Goal: Check status

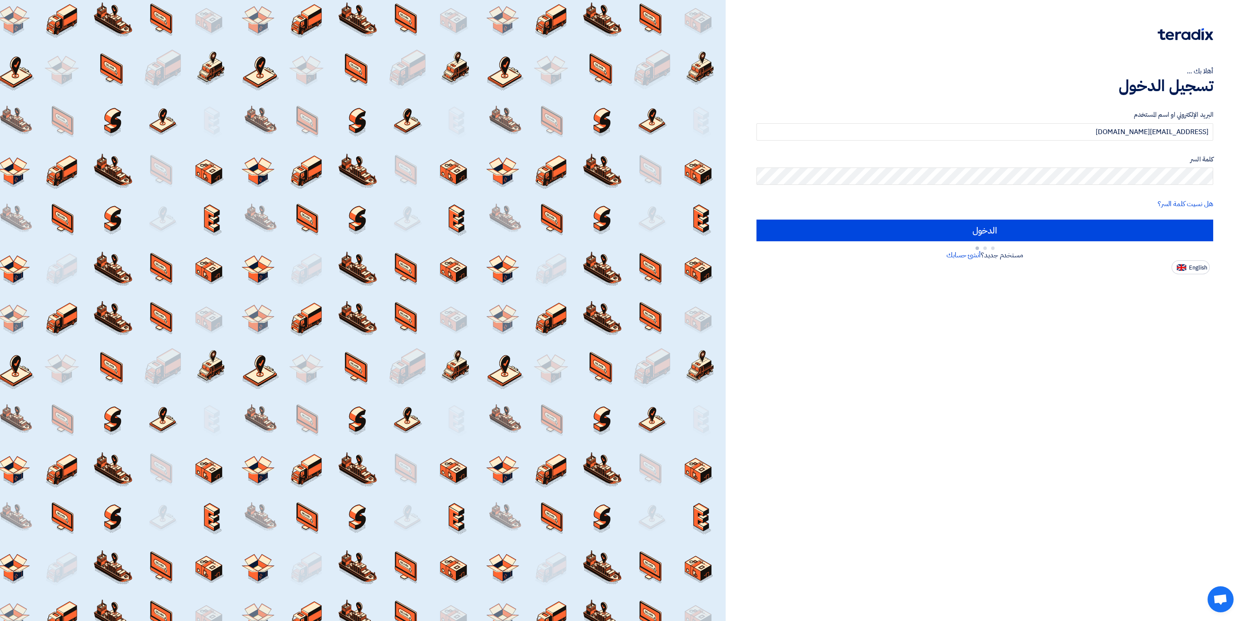
type input "Sign in"
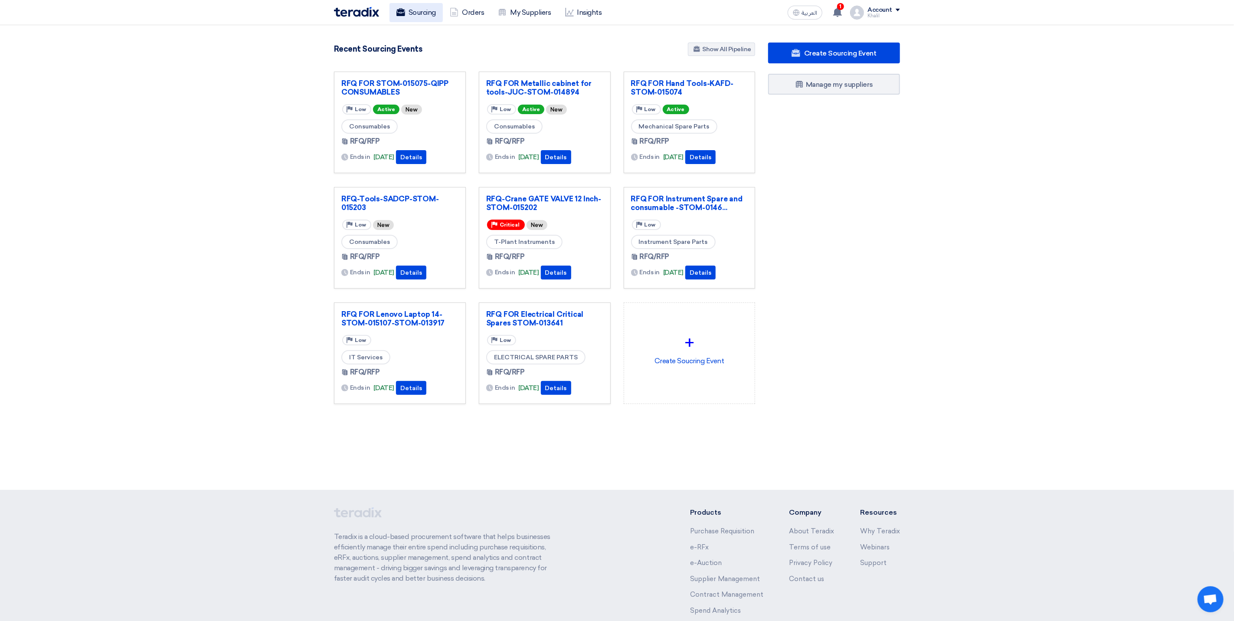
click at [410, 7] on link "Sourcing" at bounding box center [415, 12] width 53 height 19
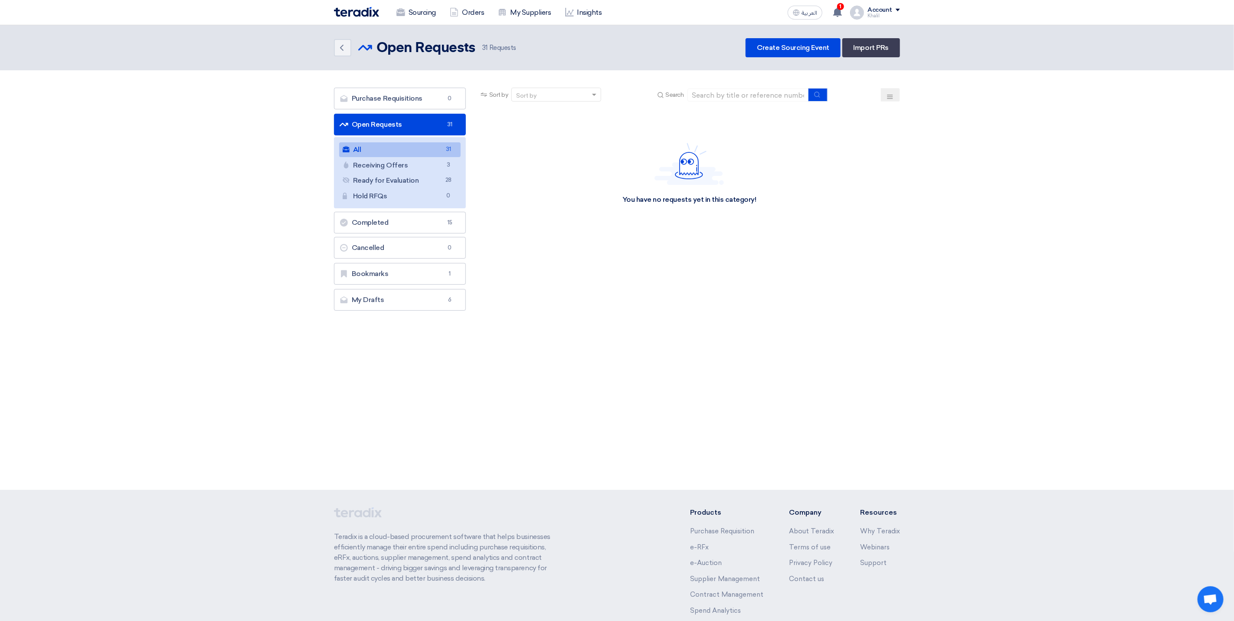
click at [441, 151] on link "All All 31" at bounding box center [399, 149] width 121 height 15
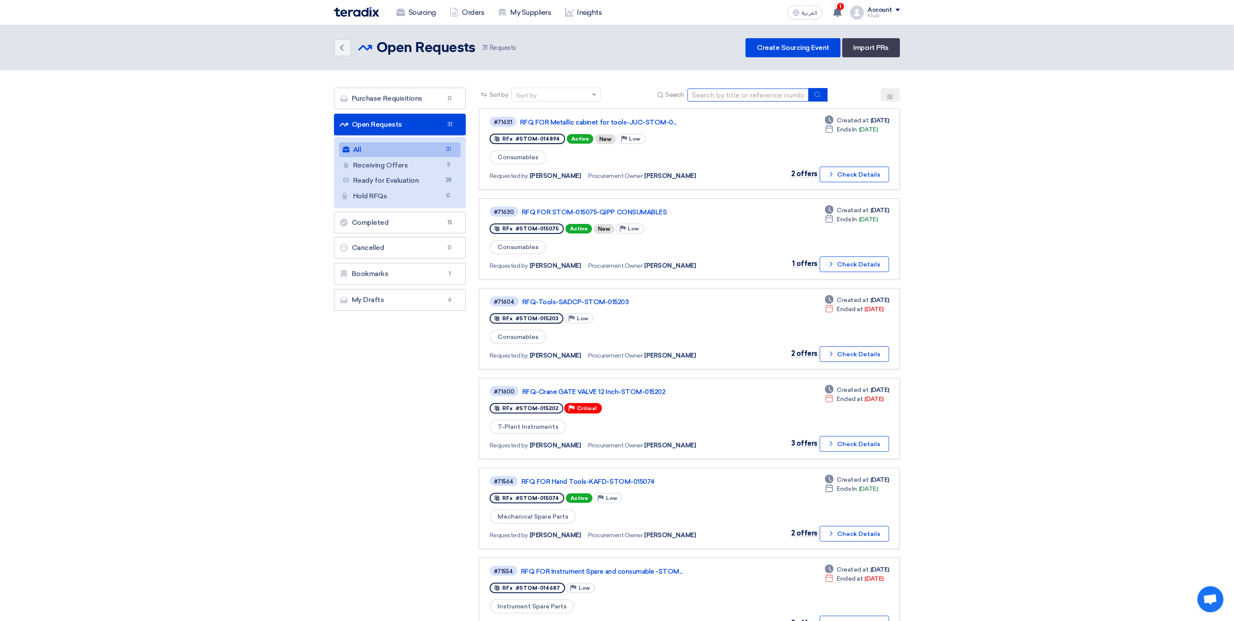
click at [707, 93] on input at bounding box center [747, 94] width 121 height 13
paste input "STOM-015105"
type input "STOM-015105"
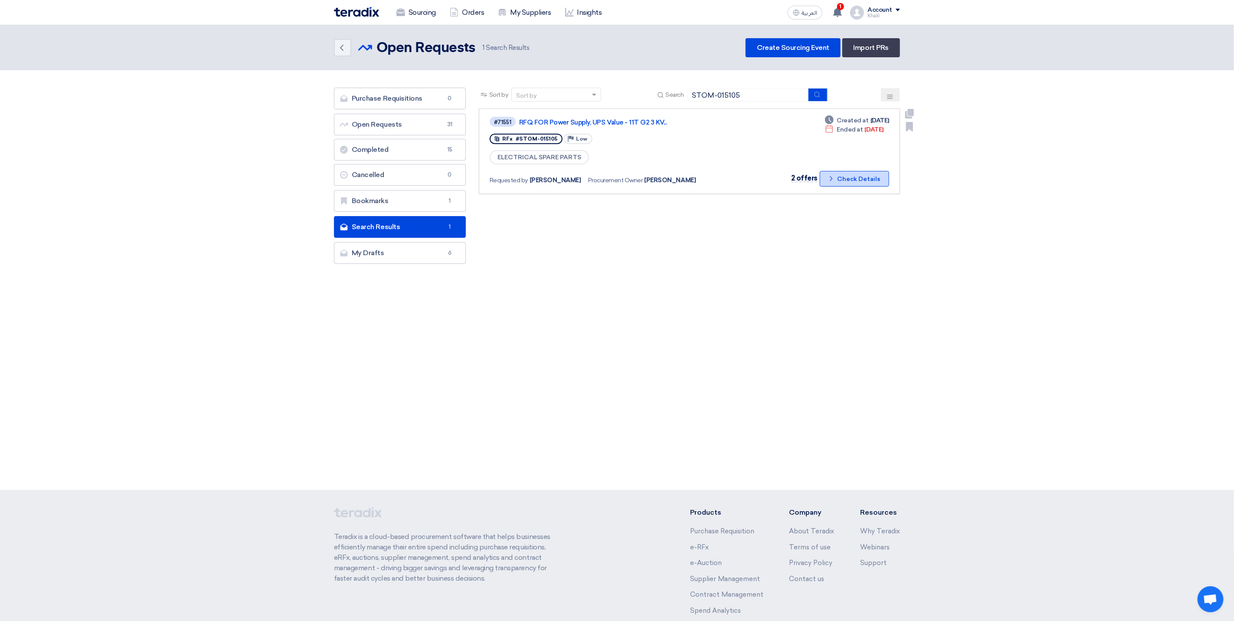
click at [855, 184] on button "Check details Check Details" at bounding box center [854, 179] width 69 height 16
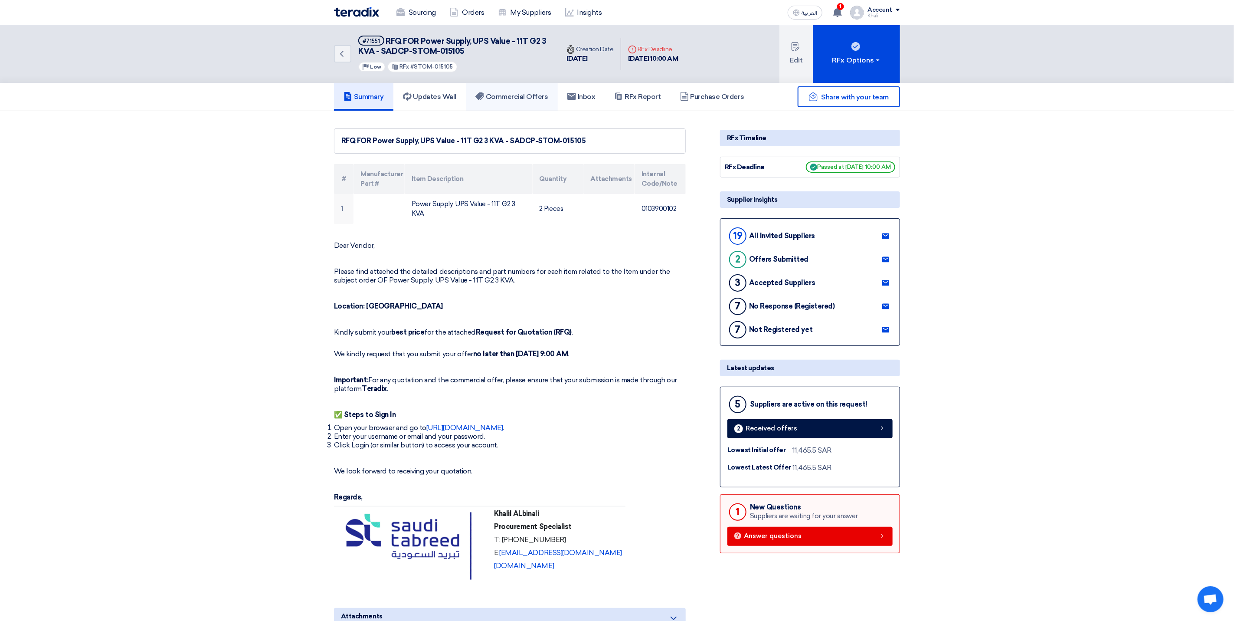
click at [502, 86] on link "Commercial Offers" at bounding box center [512, 97] width 92 height 28
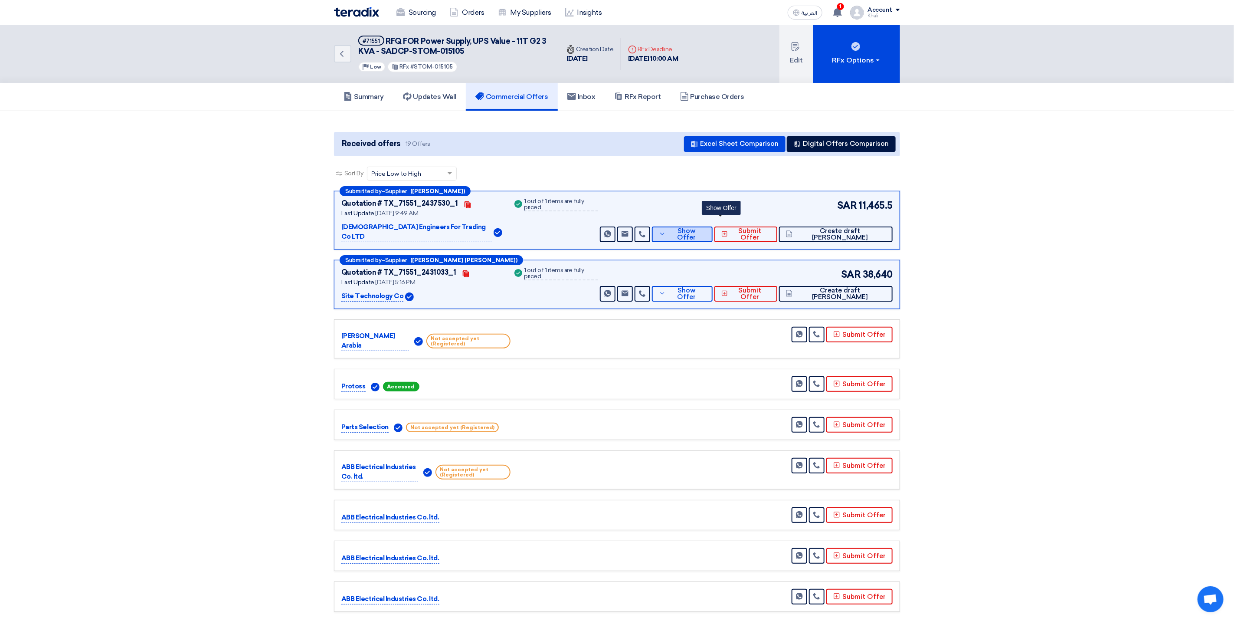
click at [706, 228] on span "Show Offer" at bounding box center [687, 234] width 38 height 13
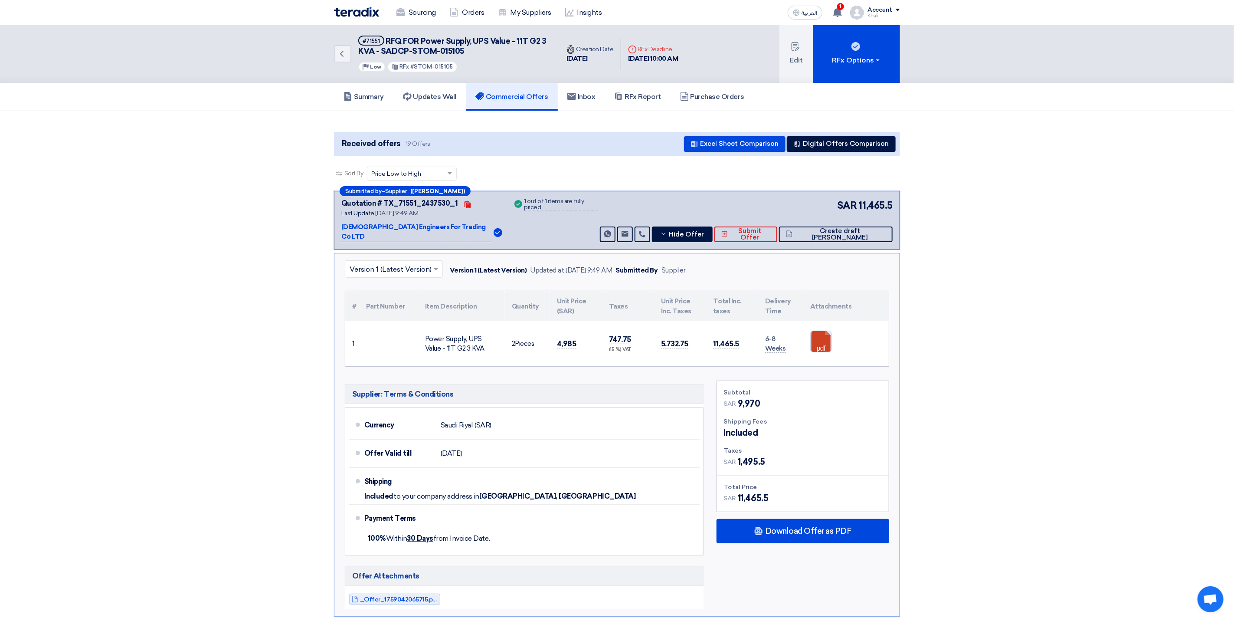
click at [821, 331] on link at bounding box center [845, 357] width 69 height 52
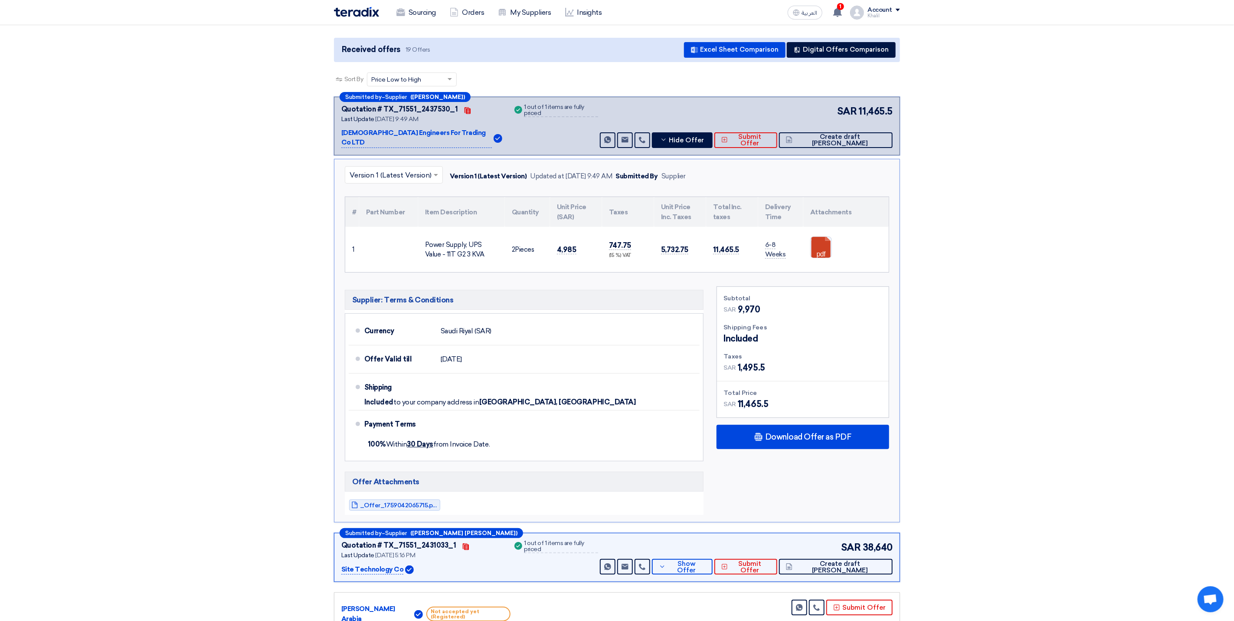
scroll to position [260, 0]
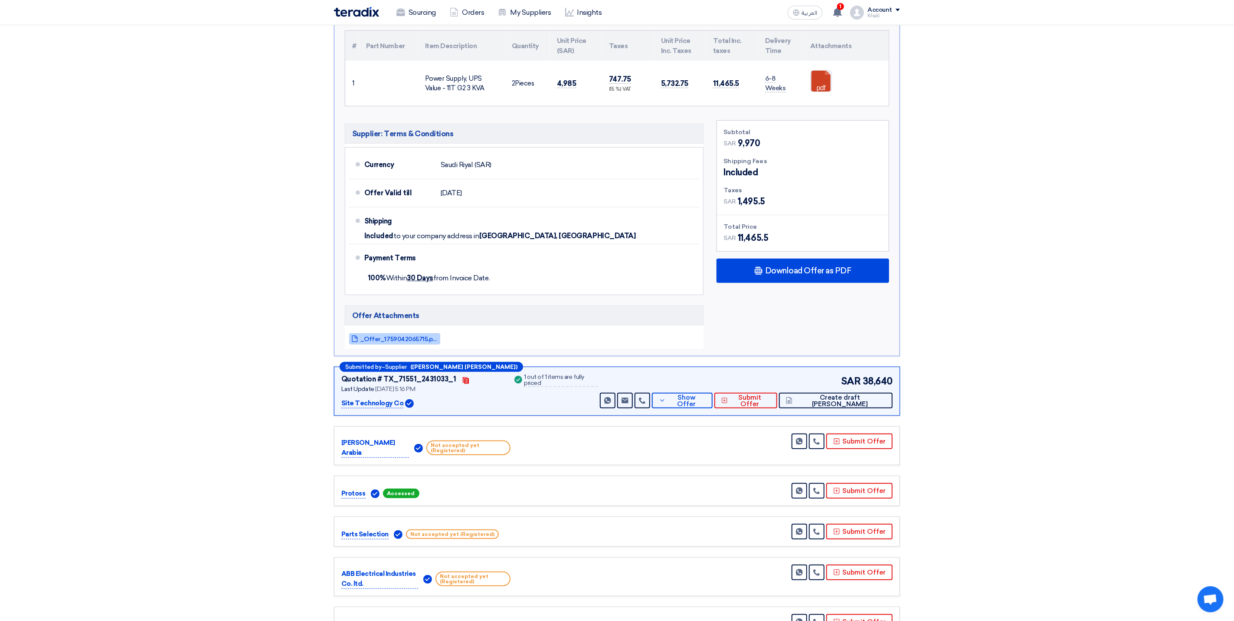
click at [404, 336] on span "_Offer_1759042065715.pdf" at bounding box center [399, 339] width 78 height 7
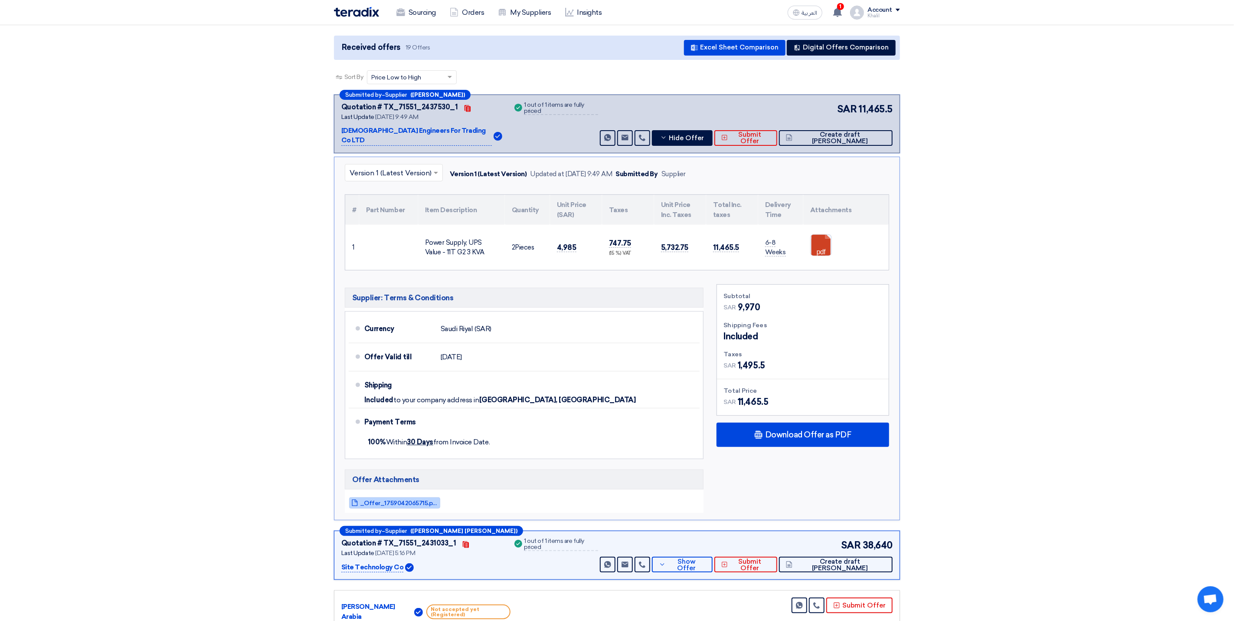
scroll to position [0, 0]
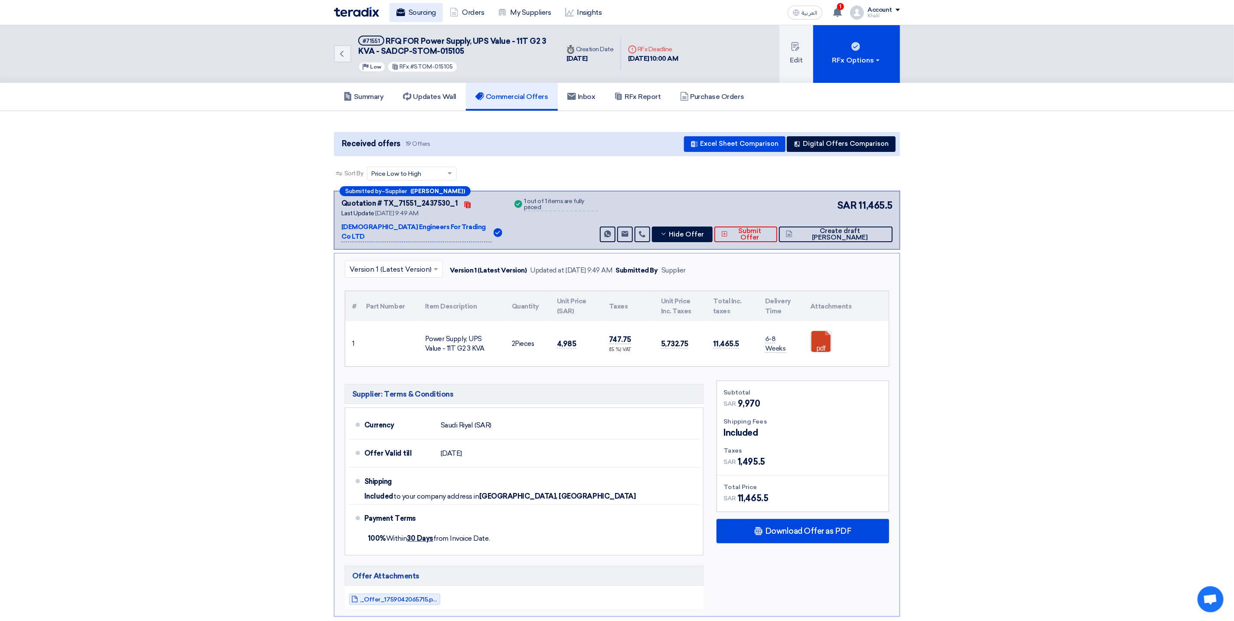
click at [422, 17] on link "Sourcing" at bounding box center [415, 12] width 53 height 19
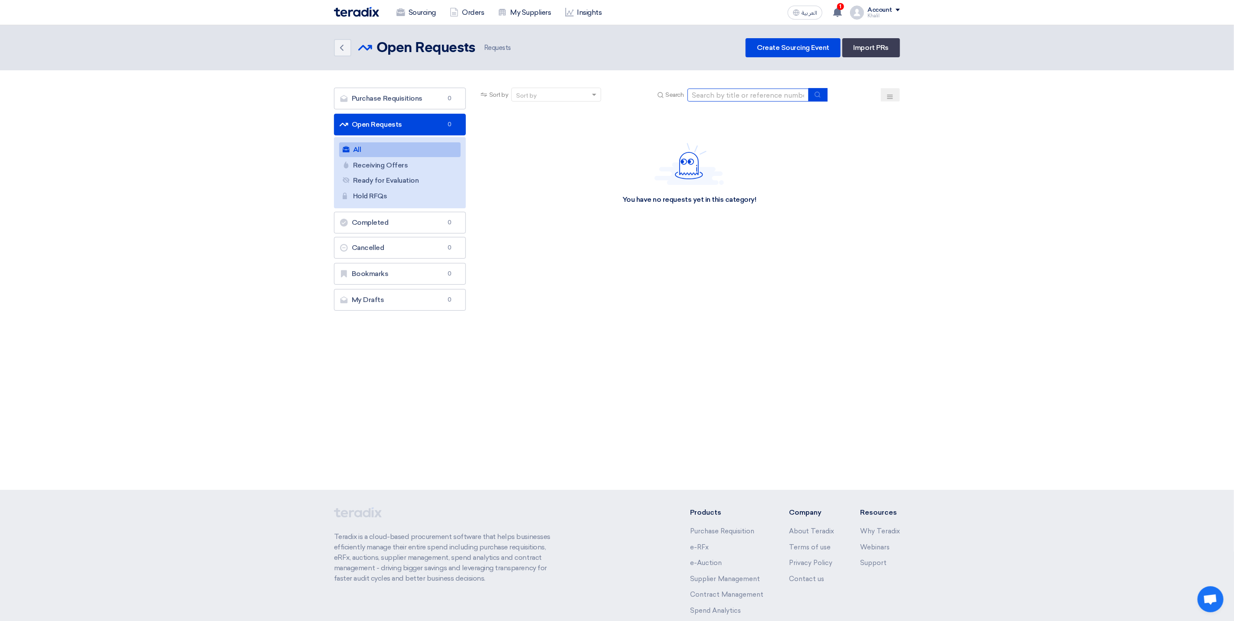
click at [719, 95] on input at bounding box center [747, 94] width 121 height 13
paste input "STOM-014872"
type input "STOM-014872"
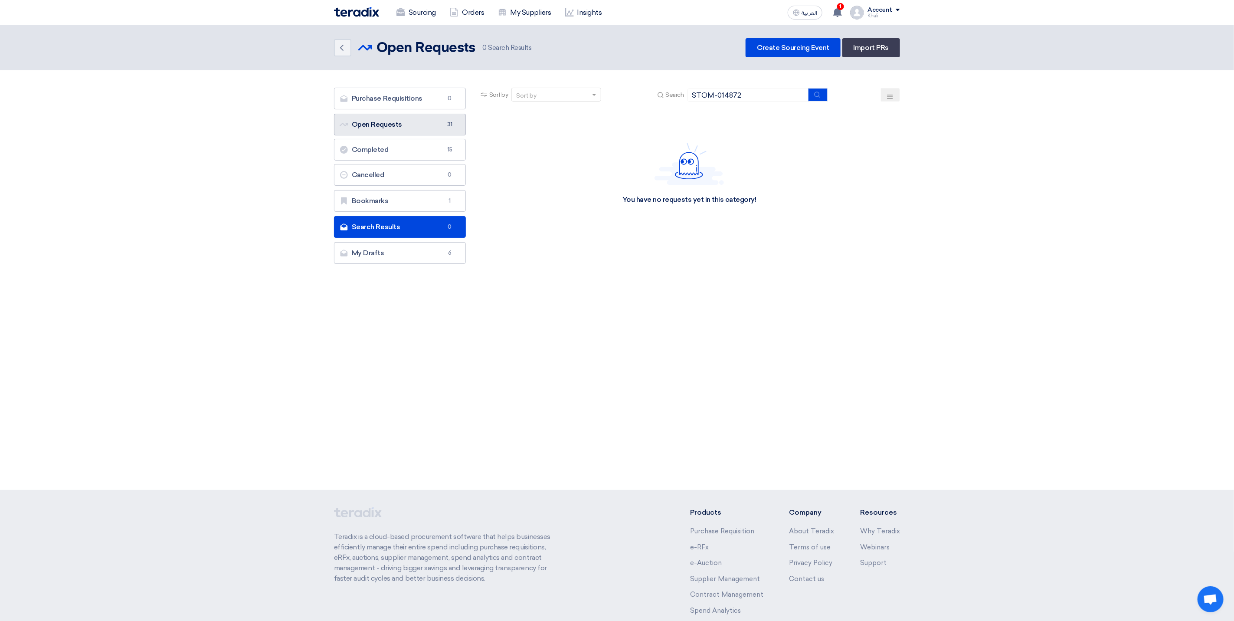
click at [418, 131] on link "Open Requests Open Requests 31" at bounding box center [400, 125] width 132 height 22
click at [433, 129] on link "Open Requests Open Requests 31" at bounding box center [400, 125] width 132 height 22
click at [427, 424] on div "Back Open Requests Open Requests 0" at bounding box center [617, 257] width 1234 height 464
click at [406, 128] on link "Open Requests Open Requests 31" at bounding box center [400, 125] width 132 height 22
click at [753, 98] on input "STOM-014872" at bounding box center [747, 94] width 121 height 13
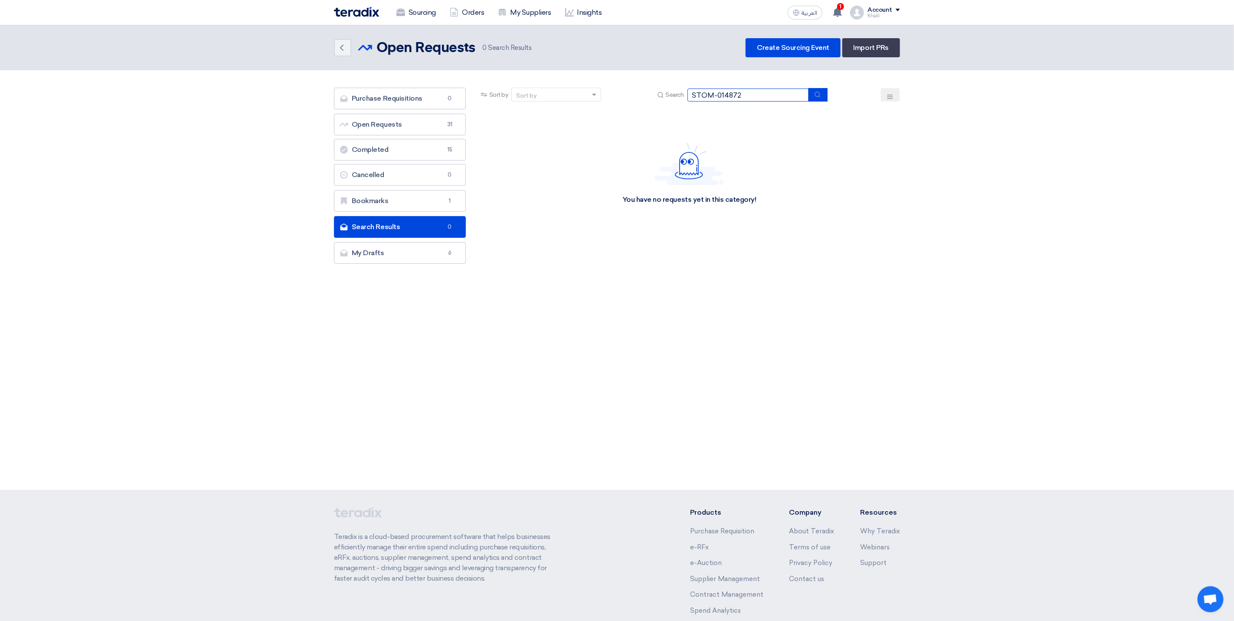
drag, startPoint x: 752, startPoint y: 97, endPoint x: 684, endPoint y: 96, distance: 68.1
click at [684, 96] on div "Search STOM-014872" at bounding box center [741, 94] width 172 height 13
click at [820, 97] on icon "submit" at bounding box center [817, 94] width 7 height 7
click at [445, 133] on link "Open Requests Open Requests 31" at bounding box center [400, 125] width 132 height 22
click at [430, 126] on link "Open Requests Open Requests 31" at bounding box center [400, 125] width 132 height 22
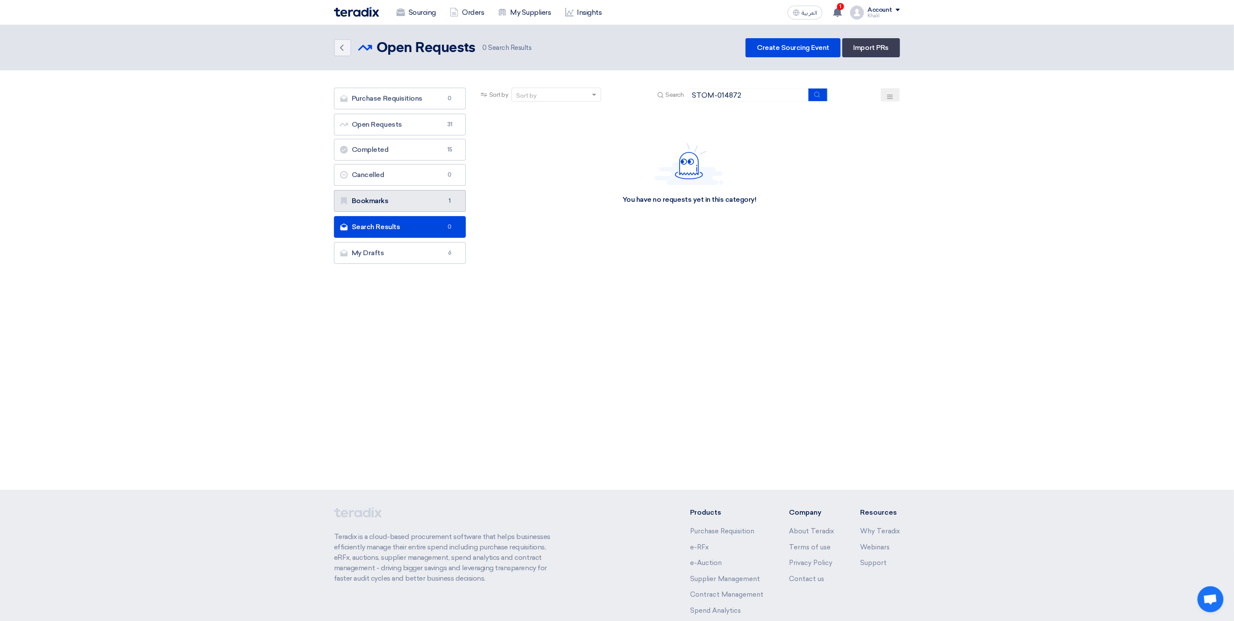
click at [416, 199] on link "Bookmarks Bookmarks 1" at bounding box center [400, 201] width 132 height 22
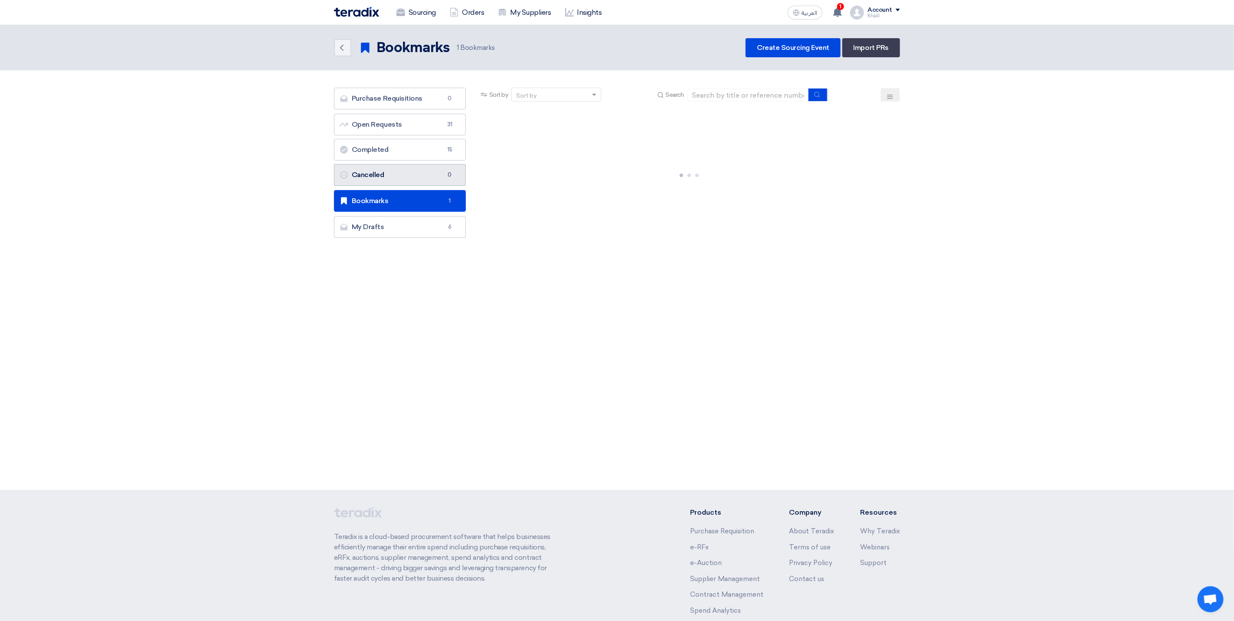
click at [420, 178] on link "Cancelled Cancelled 0" at bounding box center [400, 175] width 132 height 22
click at [423, 163] on ul "Open Requests Open Requests 31 Completed Completed 15 Cancelled Cancelled 0" at bounding box center [400, 150] width 132 height 72
click at [425, 151] on link "Completed Completed 15" at bounding box center [400, 150] width 132 height 22
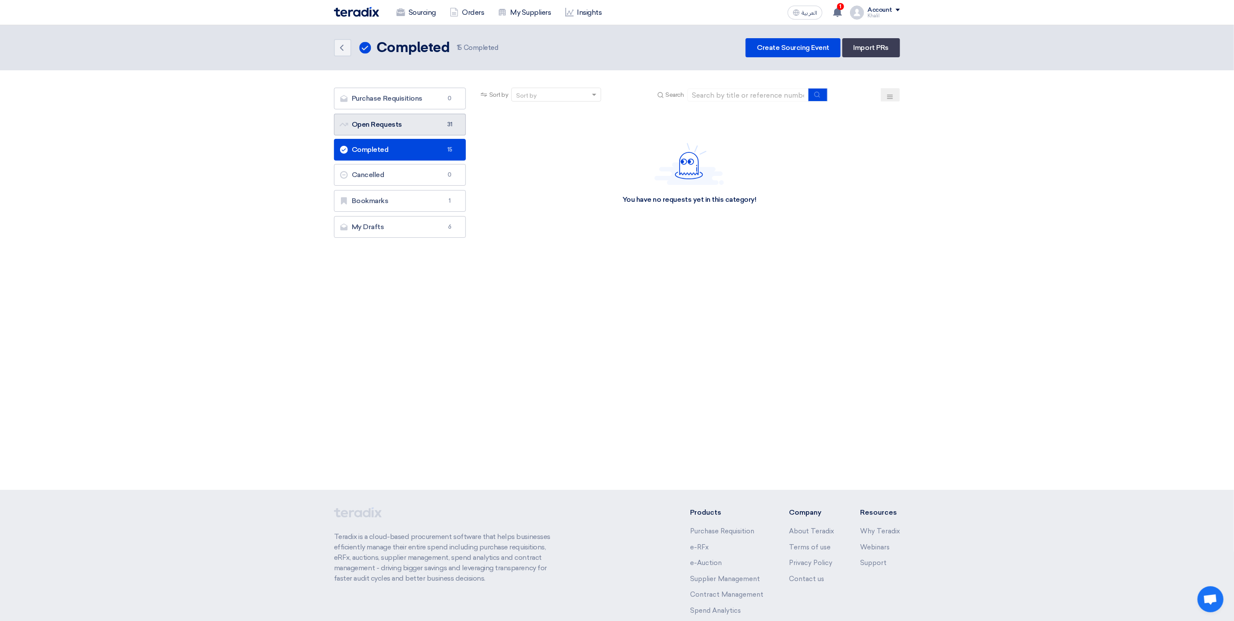
click at [426, 128] on link "Open Requests Open Requests 31" at bounding box center [400, 125] width 132 height 22
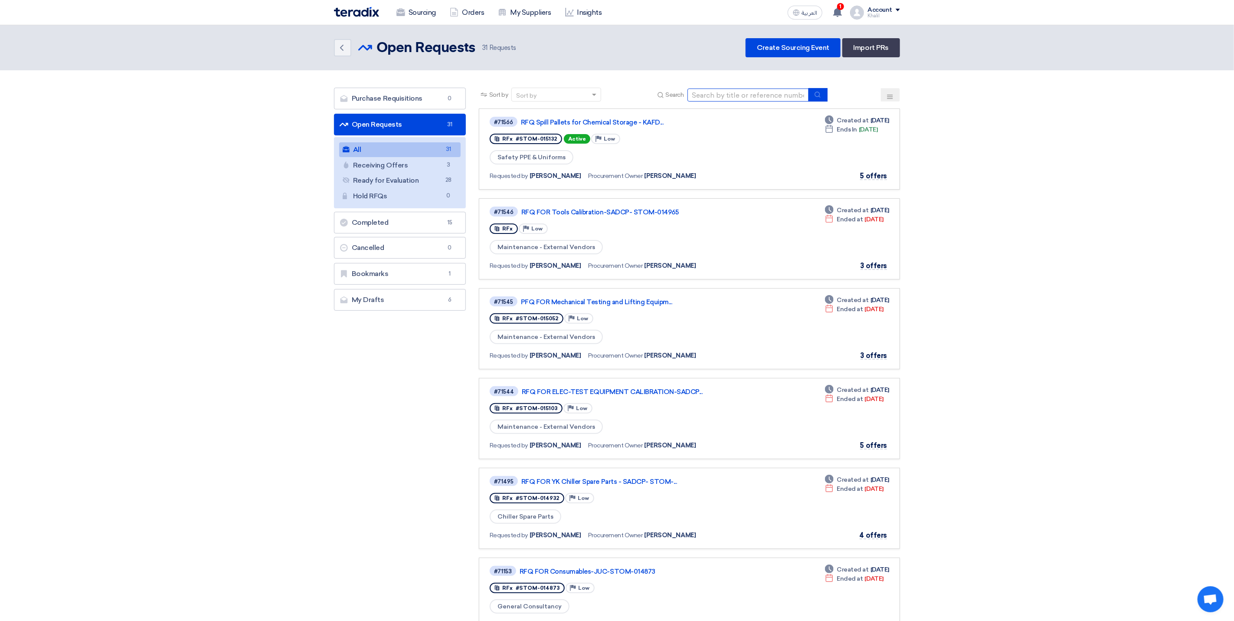
click at [739, 97] on input at bounding box center [747, 94] width 121 height 13
paste input "STOM-014872"
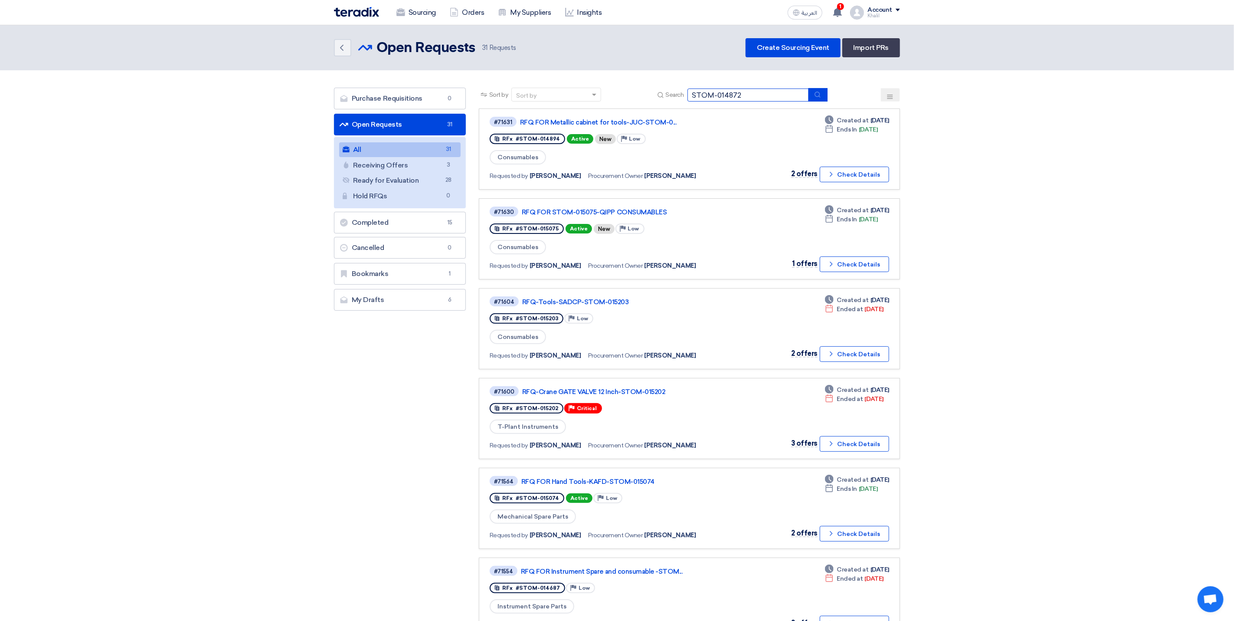
type input "STOM-014872"
